Goal: Find specific page/section: Find specific page/section

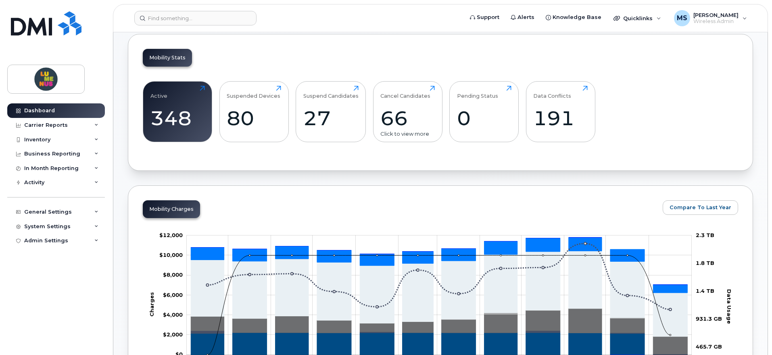
scroll to position [252, 0]
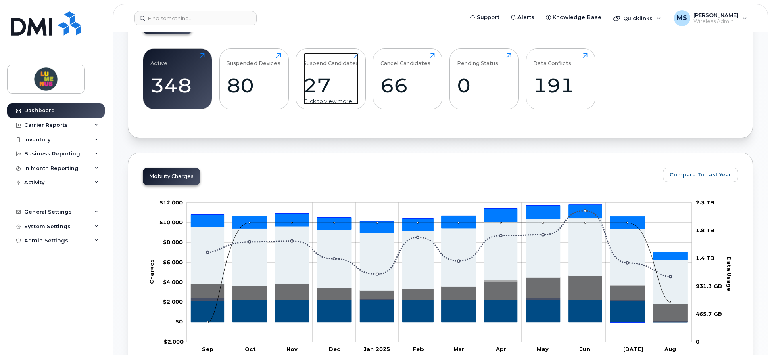
click at [335, 76] on div "27" at bounding box center [330, 85] width 55 height 24
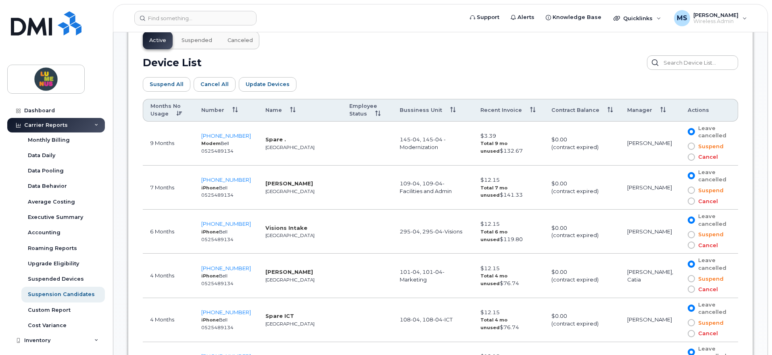
scroll to position [454, 0]
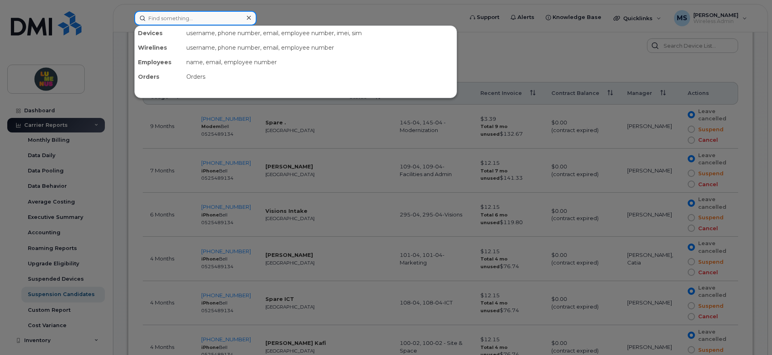
click at [208, 23] on input at bounding box center [195, 18] width 122 height 15
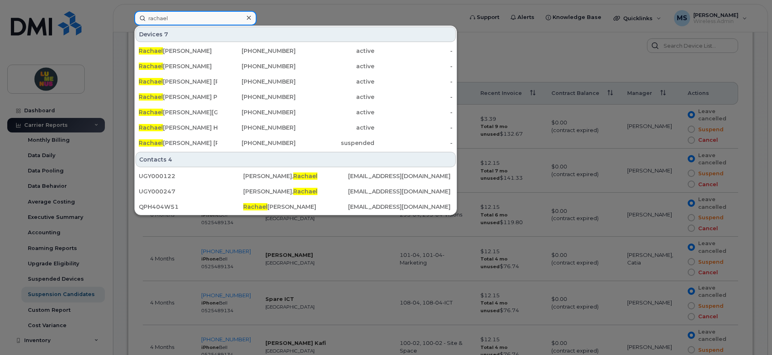
type input "rachael"
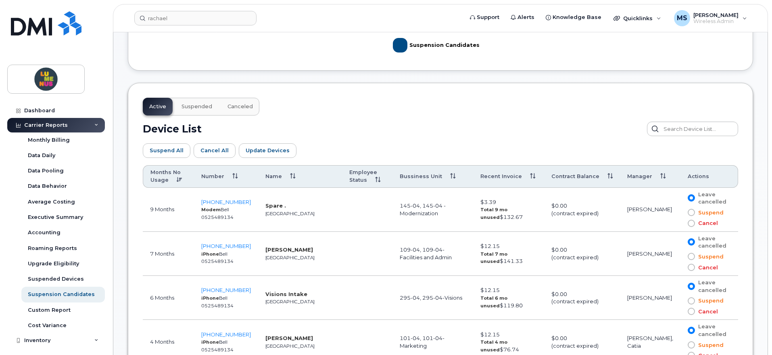
scroll to position [353, 0]
